Goal: Task Accomplishment & Management: Manage account settings

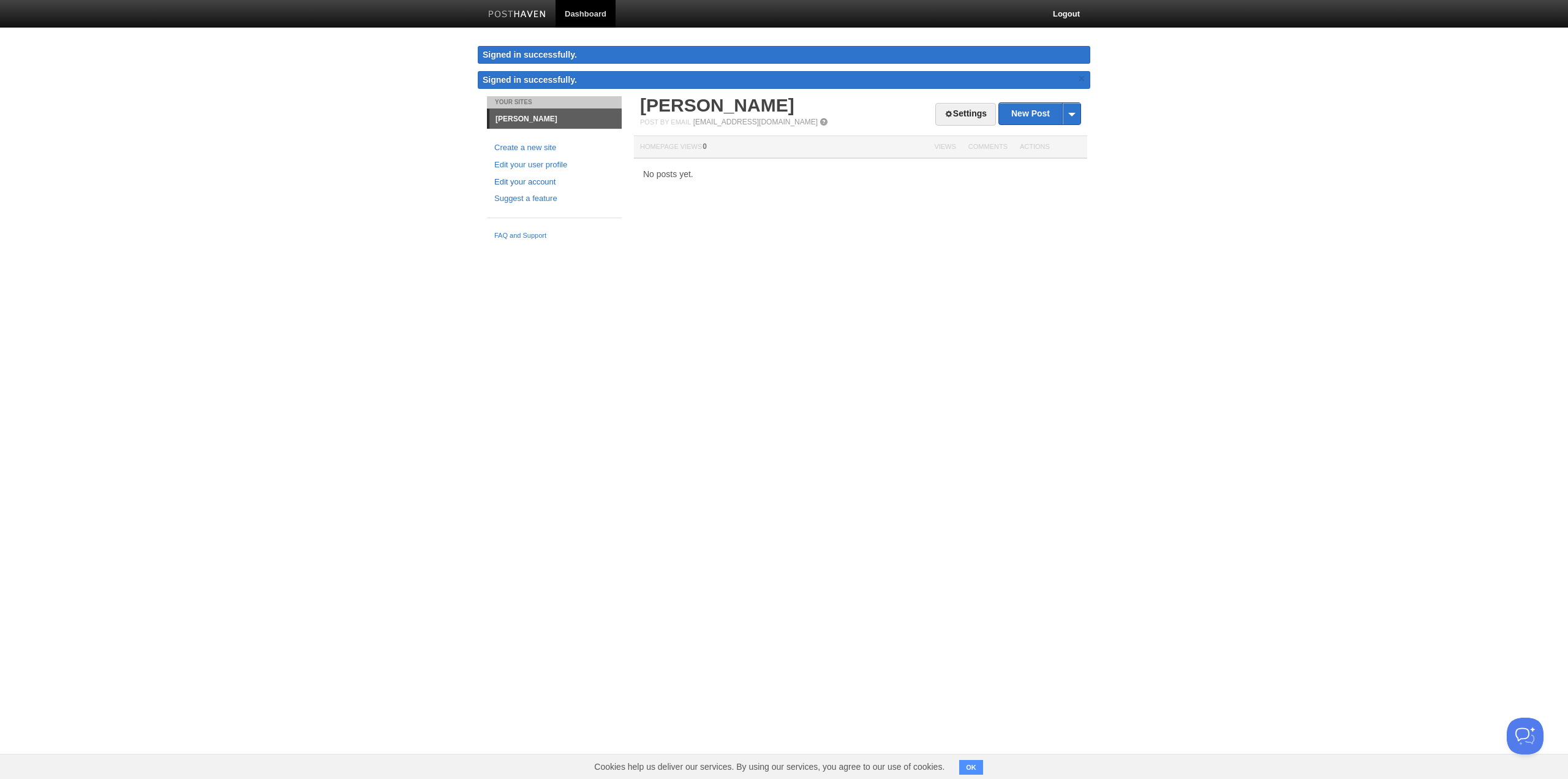
click at [528, 182] on link "Edit your account" at bounding box center [555, 181] width 120 height 13
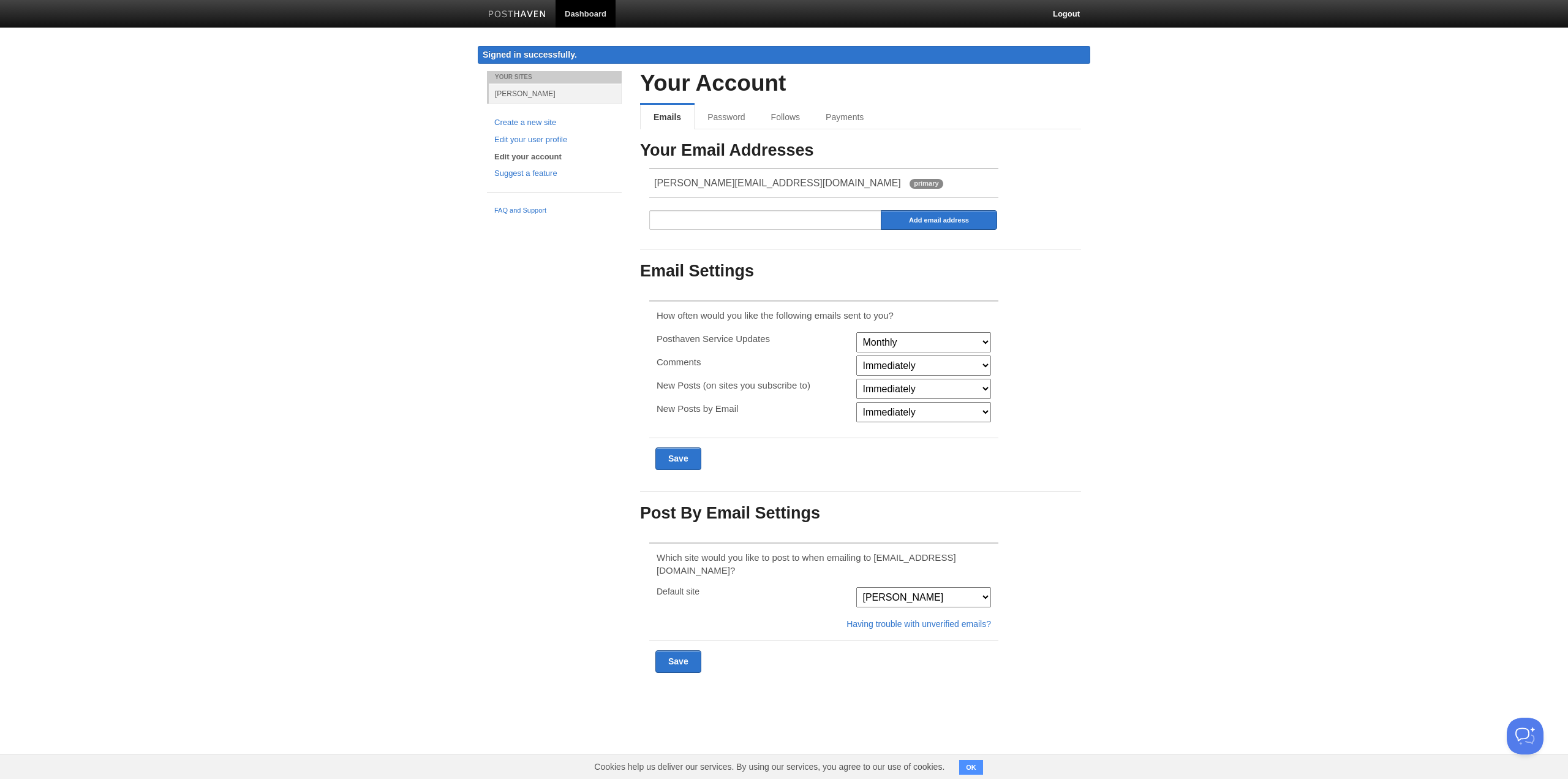
click at [975, 765] on button "OK" at bounding box center [971, 767] width 24 height 15
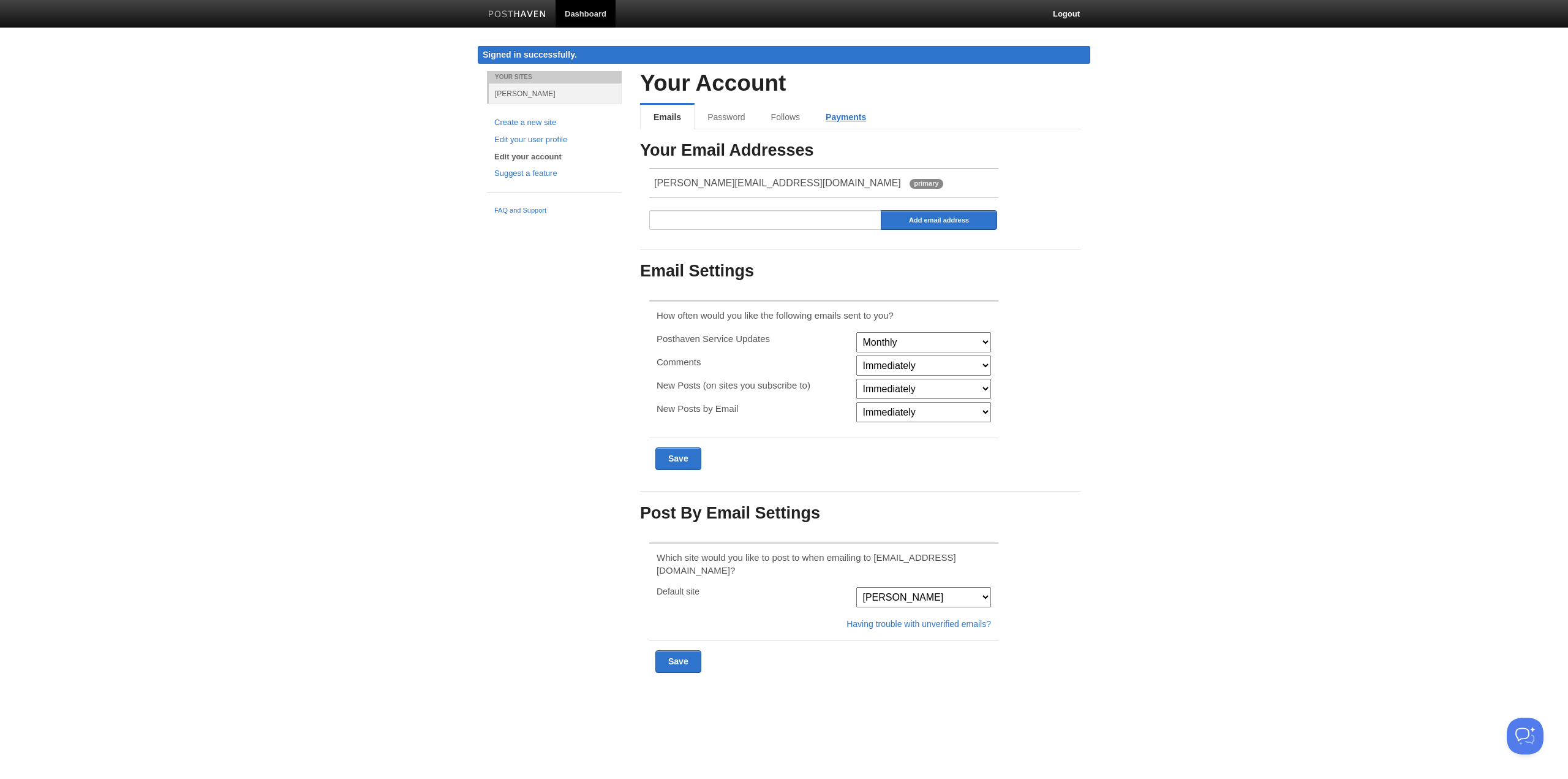
click at [832, 119] on link "Payments" at bounding box center [846, 116] width 66 height 24
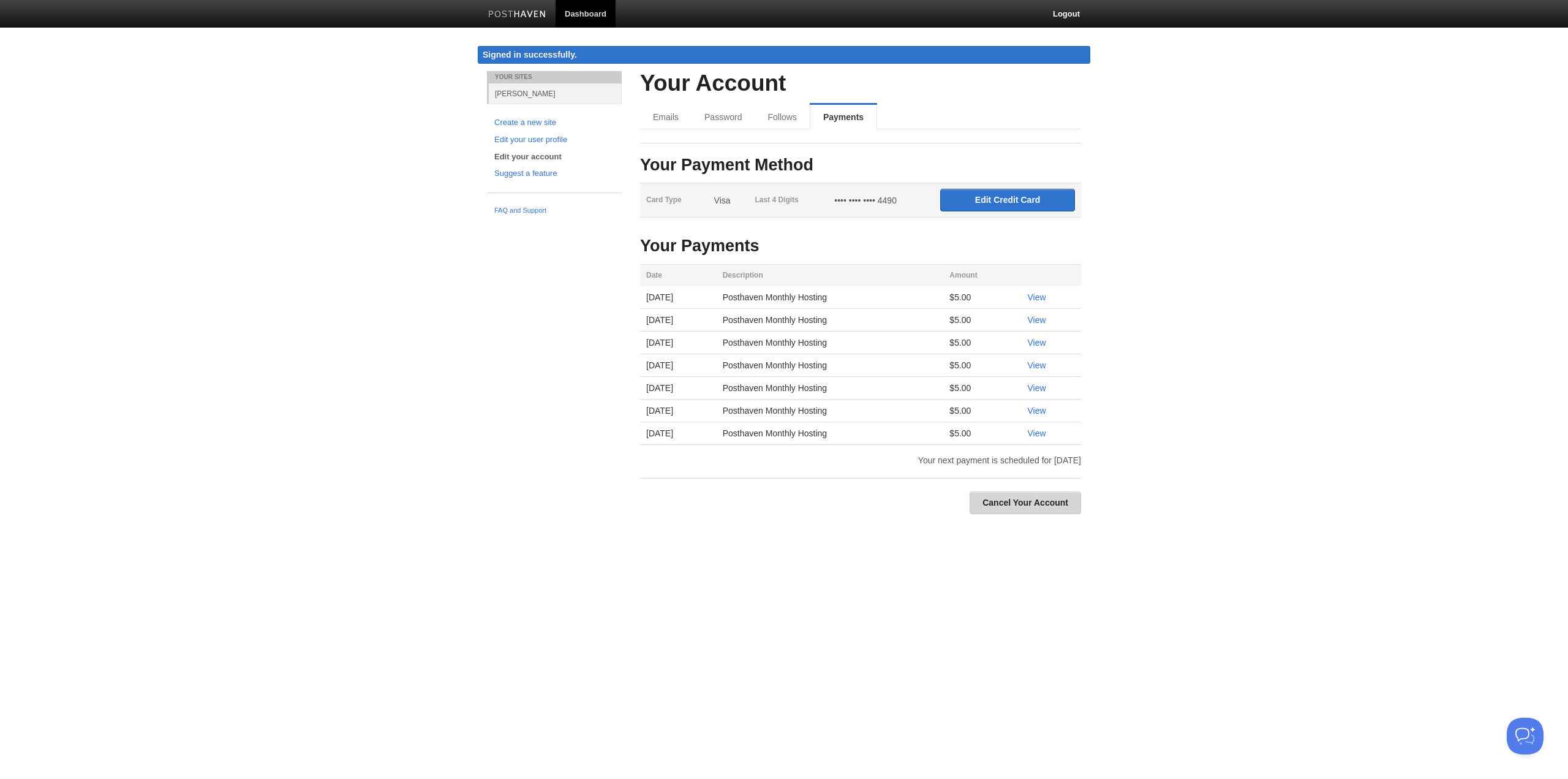
click at [1026, 507] on link "Cancel Your Account" at bounding box center [1025, 502] width 111 height 23
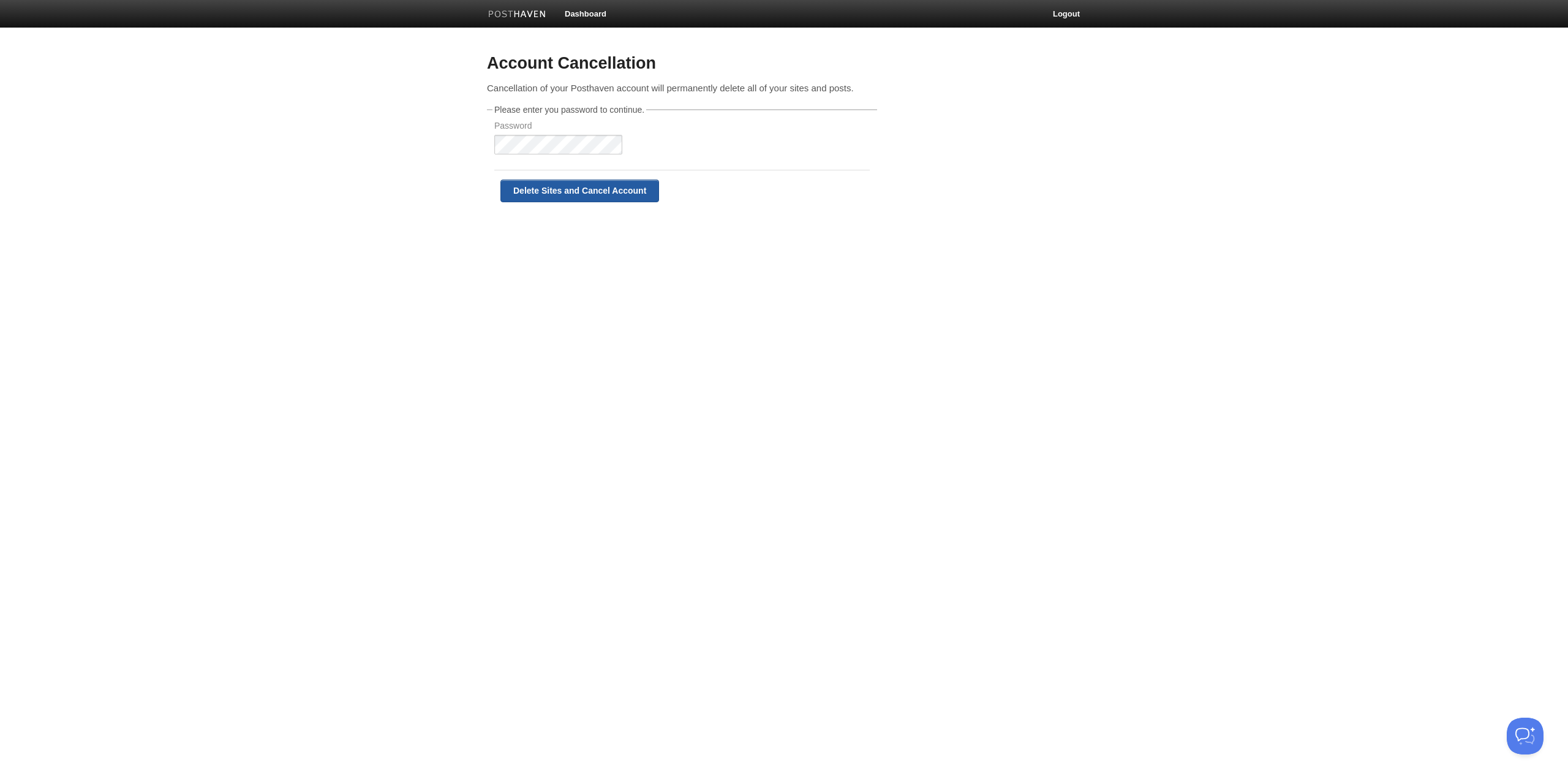
drag, startPoint x: 547, startPoint y: 185, endPoint x: 847, endPoint y: 43, distance: 331.9
click at [549, 185] on input "Delete Sites and Cancel Account" at bounding box center [580, 191] width 159 height 23
